Goal: Find specific page/section

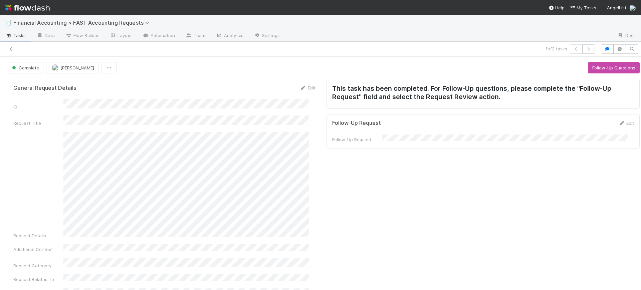
scroll to position [592, 0]
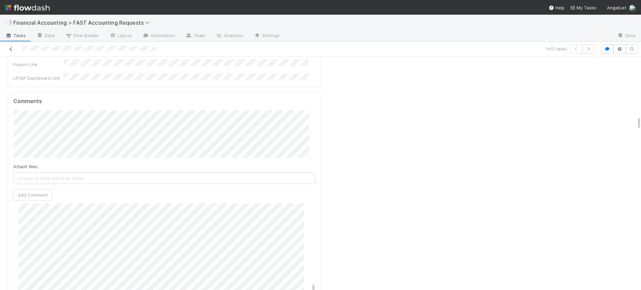
click at [8, 48] on icon at bounding box center [11, 49] width 7 height 4
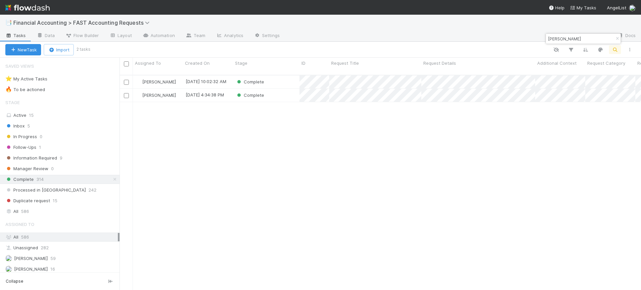
scroll to position [214, 515]
